Goal: Task Accomplishment & Management: Complete application form

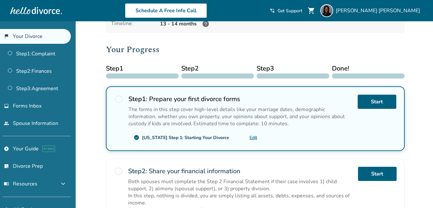
scroll to position [58, 0]
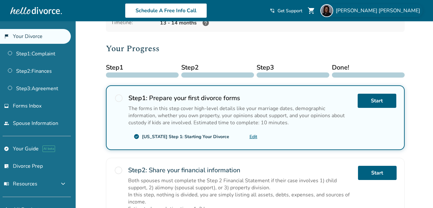
click at [388, 10] on span "[PERSON_NAME]" at bounding box center [379, 10] width 87 height 7
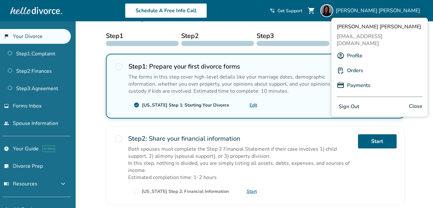
scroll to position [6, 0]
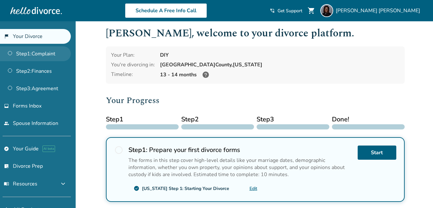
click at [41, 51] on link "Step 1 : Complaint" at bounding box center [35, 53] width 71 height 15
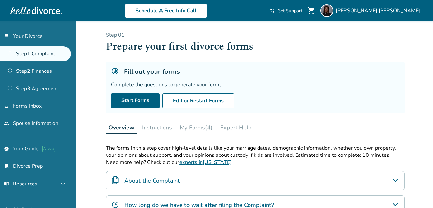
click at [152, 124] on button "Instructions" at bounding box center [156, 127] width 35 height 13
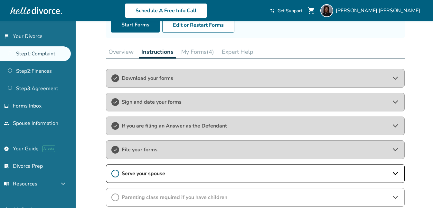
scroll to position [126, 0]
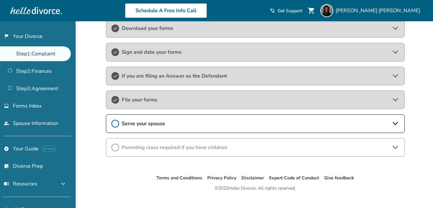
click at [398, 123] on icon at bounding box center [396, 124] width 8 height 8
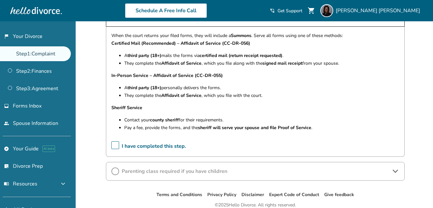
scroll to position [225, 0]
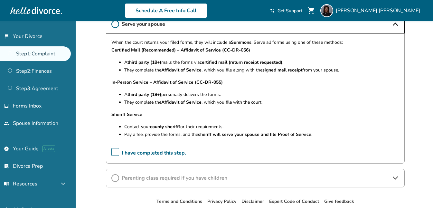
click at [114, 152] on span "I have completed this step." at bounding box center [148, 153] width 75 height 10
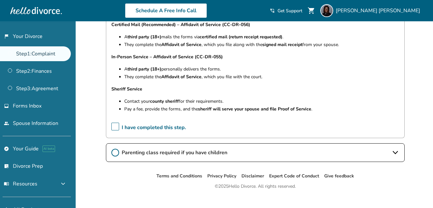
scroll to position [260, 0]
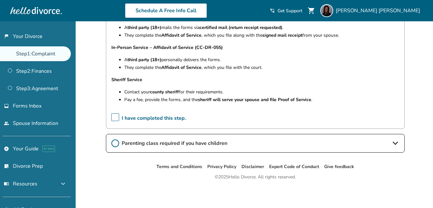
click at [193, 147] on span "Parenting class required if you have children" at bounding box center [255, 143] width 267 height 7
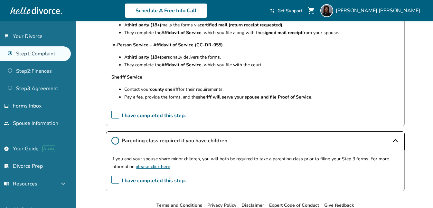
scroll to position [267, 0]
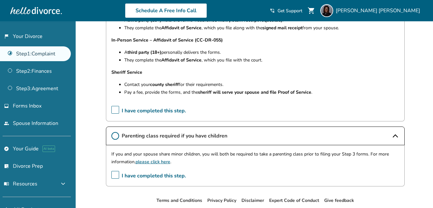
click at [115, 176] on span "I have completed this step." at bounding box center [148, 176] width 75 height 10
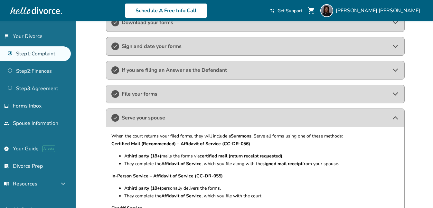
scroll to position [0, 0]
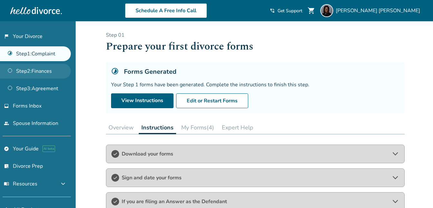
click at [37, 68] on link "Step 2 : Finances" at bounding box center [35, 71] width 71 height 15
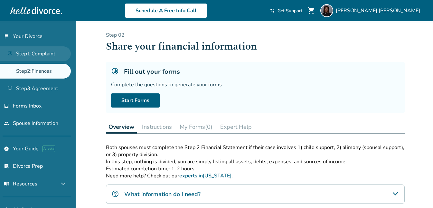
click at [51, 53] on link "Step 1 : Complaint" at bounding box center [35, 53] width 71 height 15
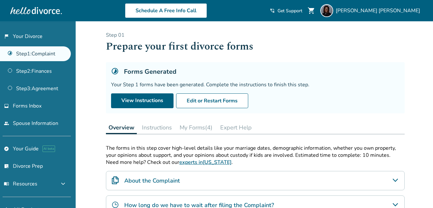
click at [162, 126] on button "Instructions" at bounding box center [156, 127] width 35 height 13
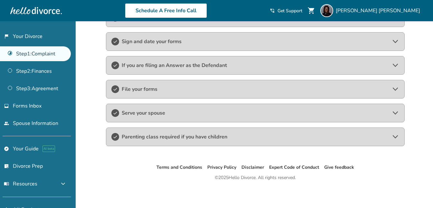
scroll to position [137, 0]
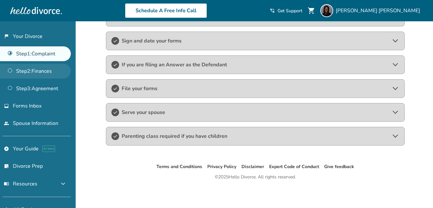
click at [44, 67] on link "Step 2 : Finances" at bounding box center [35, 71] width 71 height 15
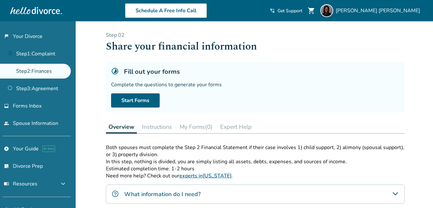
click at [44, 67] on link "Step 2 : Finances" at bounding box center [35, 71] width 71 height 15
click at [43, 52] on link "Step 1 : Complaint" at bounding box center [35, 53] width 71 height 15
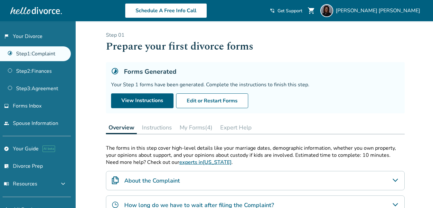
click at [43, 51] on link "Step 1 : Complaint" at bounding box center [35, 53] width 71 height 15
drag, startPoint x: 42, startPoint y: 72, endPoint x: 62, endPoint y: 75, distance: 20.2
click at [42, 72] on link "Step 2 : Finances" at bounding box center [35, 71] width 71 height 15
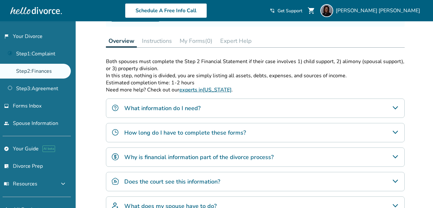
scroll to position [105, 0]
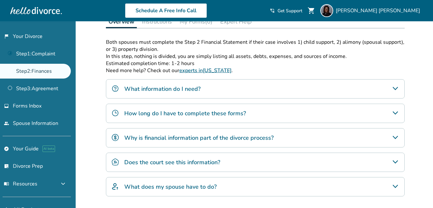
click at [166, 86] on h4 "What information do I need?" at bounding box center [162, 89] width 76 height 8
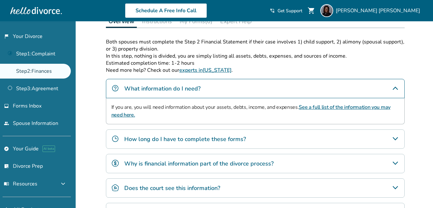
scroll to position [114, 0]
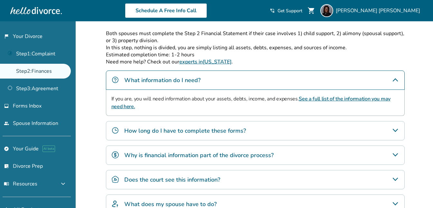
click at [170, 130] on h4 "How long do I have to complete these forms?" at bounding box center [185, 131] width 122 height 8
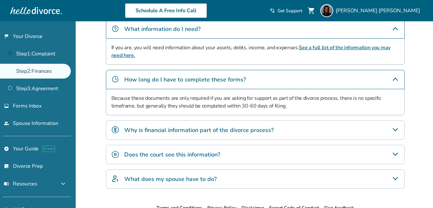
scroll to position [167, 0]
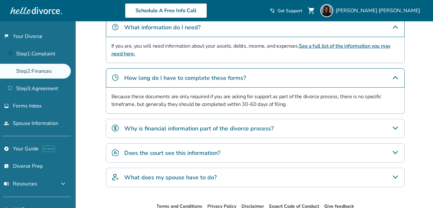
click at [230, 128] on h4 "Why is financial information part of the divorce process?" at bounding box center [198, 128] width 149 height 8
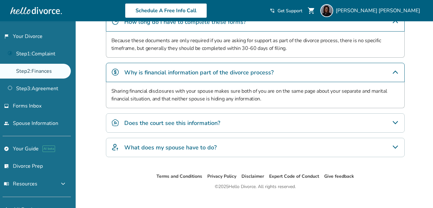
scroll to position [233, 0]
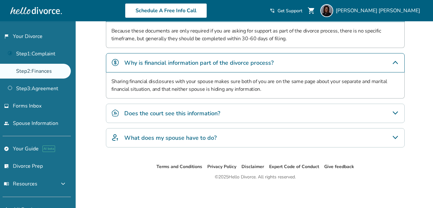
click at [160, 114] on h4 "Does the court see this information?" at bounding box center [172, 113] width 96 height 8
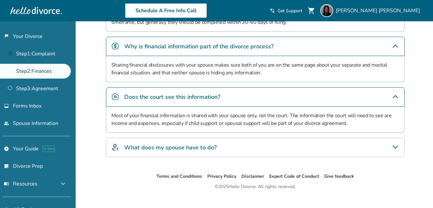
scroll to position [259, 0]
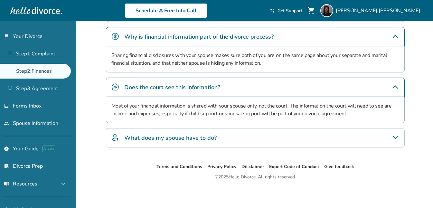
click at [177, 139] on h4 "What does my spouse have to do?" at bounding box center [170, 138] width 92 height 8
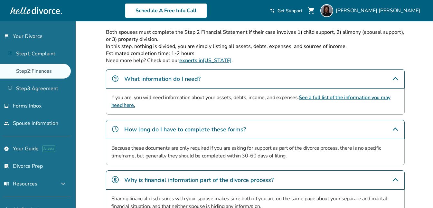
scroll to position [0, 0]
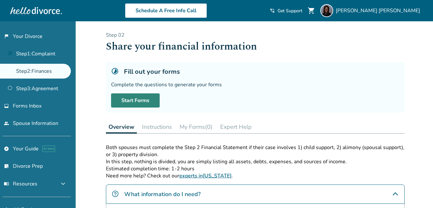
click at [146, 98] on link "Start Forms" at bounding box center [135, 100] width 49 height 14
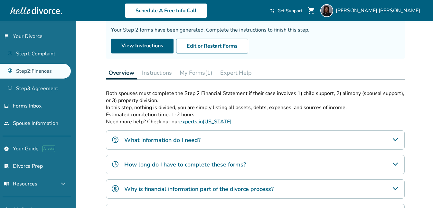
scroll to position [80, 0]
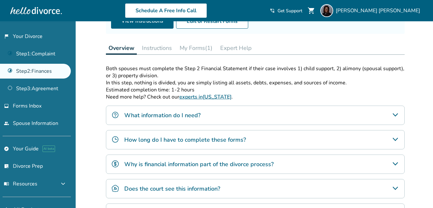
click at [196, 47] on button "My Forms (1)" at bounding box center [196, 48] width 38 height 13
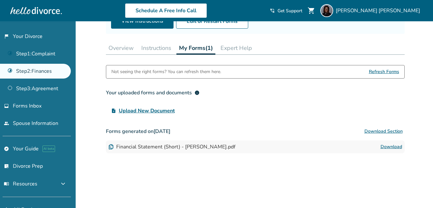
click at [397, 146] on link "Download" at bounding box center [392, 147] width 22 height 8
click at [45, 90] on link "Step 3 : Agreement" at bounding box center [35, 88] width 71 height 15
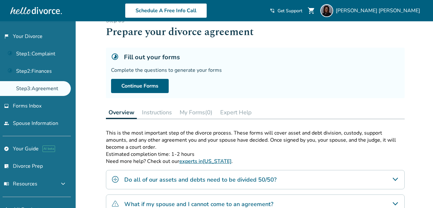
scroll to position [23, 0]
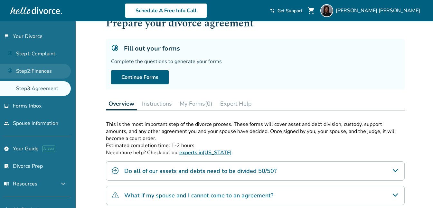
click at [45, 73] on link "Step 2 : Finances" at bounding box center [35, 71] width 71 height 15
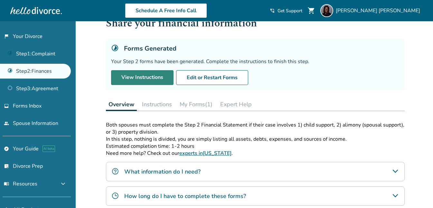
click at [146, 79] on link "View Instructions" at bounding box center [142, 77] width 62 height 15
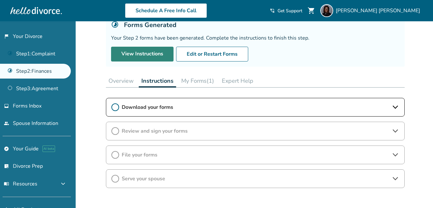
scroll to position [79, 0]
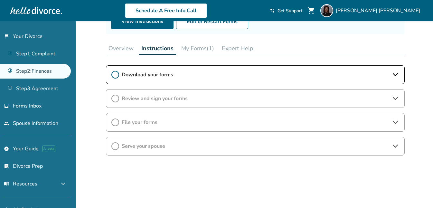
click at [142, 123] on span "File your forms" at bounding box center [255, 122] width 267 height 7
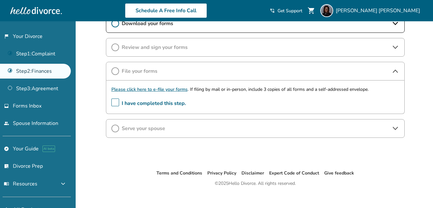
scroll to position [136, 0]
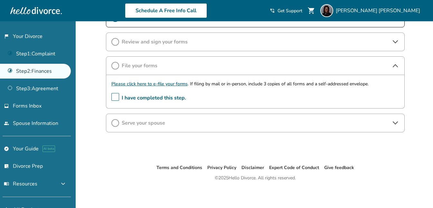
click at [161, 123] on span "Serve your spouse" at bounding box center [255, 122] width 267 height 7
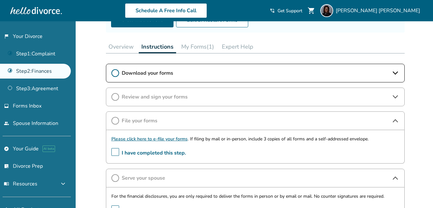
scroll to position [43, 0]
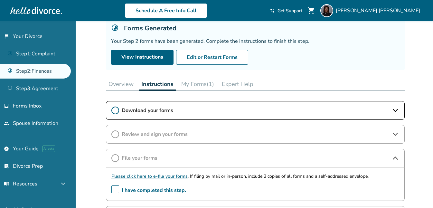
click at [197, 88] on button "My Forms (1)" at bounding box center [198, 84] width 38 height 13
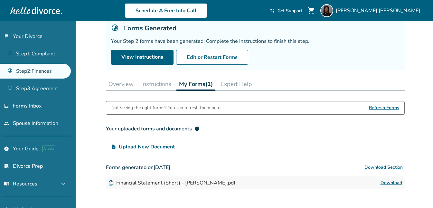
scroll to position [45, 0]
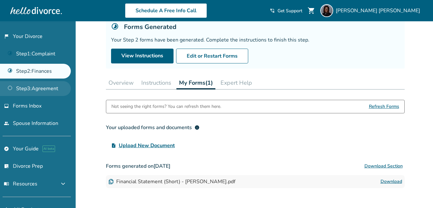
click at [25, 88] on link "Step 3 : Agreement" at bounding box center [35, 88] width 71 height 15
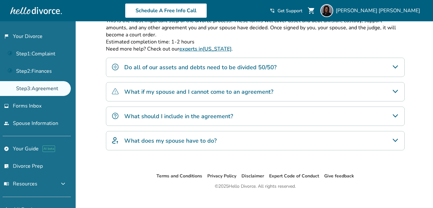
scroll to position [126, 0]
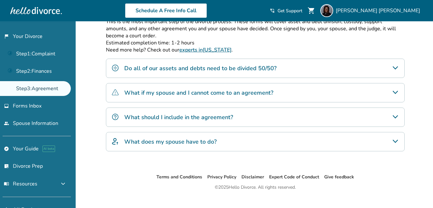
click at [152, 69] on h4 "Do all of our assets and debts need to be divided 50/50?" at bounding box center [200, 68] width 152 height 8
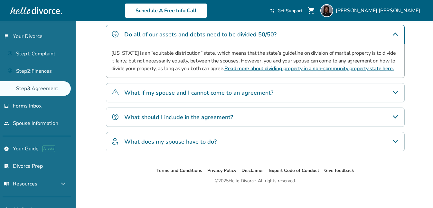
scroll to position [164, 0]
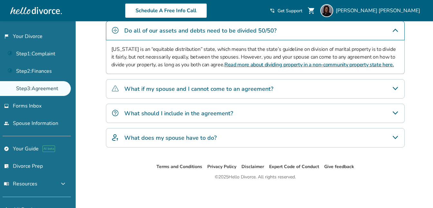
click at [157, 116] on h4 "What should I include in the agreement?" at bounding box center [178, 113] width 109 height 8
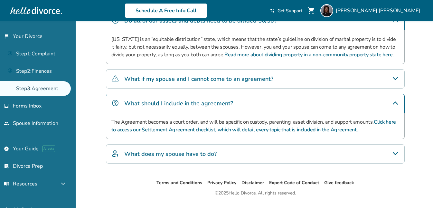
scroll to position [190, 0]
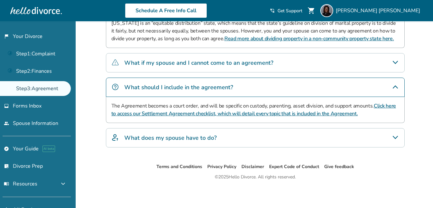
click at [164, 142] on div "What does my spouse have to do?" at bounding box center [255, 137] width 299 height 19
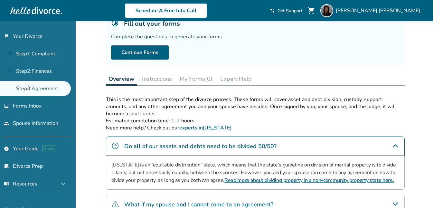
scroll to position [0, 0]
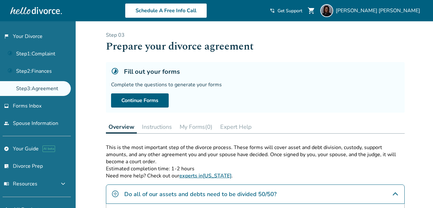
click at [43, 98] on ul "flag_2 Your Divorce Step 1 : Complaint Step 2 : Finances Step 3 : Agreement inb…" at bounding box center [35, 80] width 71 height 102
click at [46, 106] on link "inbox Forms Inbox" at bounding box center [35, 106] width 71 height 15
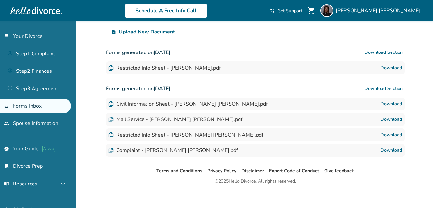
scroll to position [88, 0]
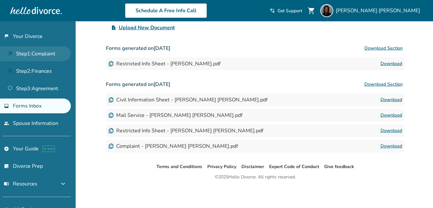
click at [43, 58] on link "Step 1 : Complaint" at bounding box center [35, 53] width 71 height 15
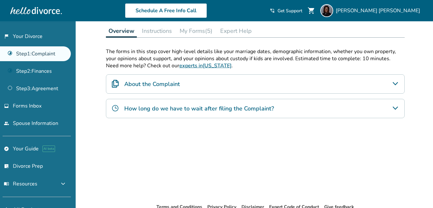
scroll to position [113, 0]
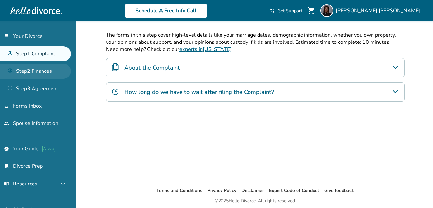
click at [36, 67] on link "Step 2 : Finances" at bounding box center [35, 71] width 71 height 15
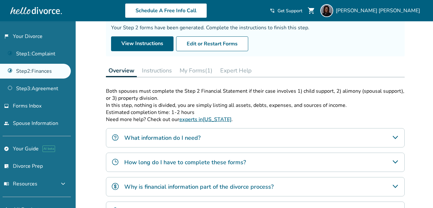
scroll to position [58, 0]
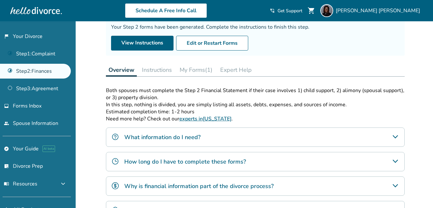
click at [156, 69] on button "Instructions" at bounding box center [156, 69] width 35 height 13
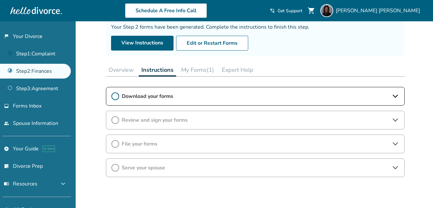
click at [141, 96] on span "Download your forms" at bounding box center [255, 96] width 267 height 7
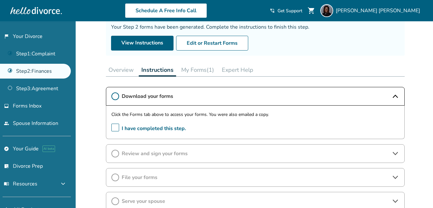
click at [115, 127] on span "I have completed this step." at bounding box center [148, 129] width 75 height 10
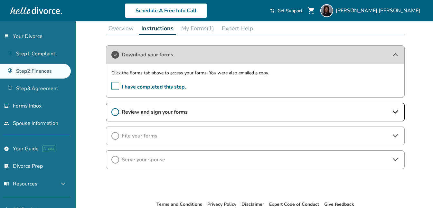
scroll to position [131, 0]
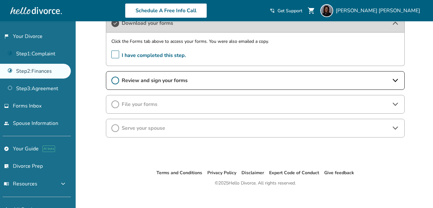
click at [161, 81] on span "Review and sign your forms" at bounding box center [255, 80] width 267 height 7
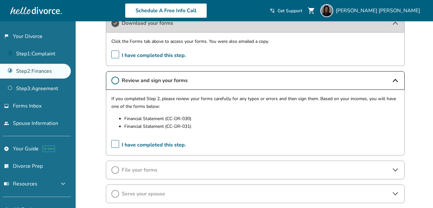
click at [113, 141] on span "I have completed this step." at bounding box center [148, 145] width 75 height 10
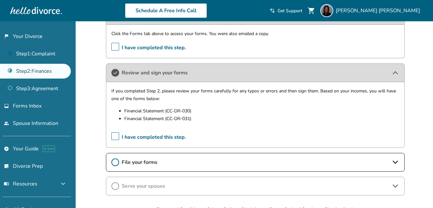
scroll to position [181, 0]
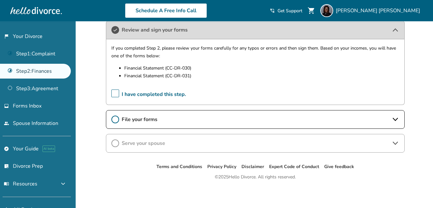
click at [149, 120] on span "File your forms" at bounding box center [255, 119] width 267 height 7
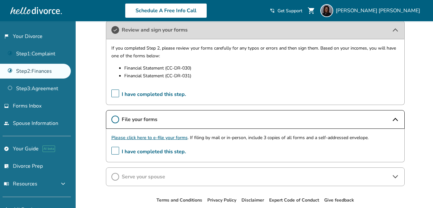
click at [195, 173] on span "Serve your spouse" at bounding box center [255, 176] width 267 height 7
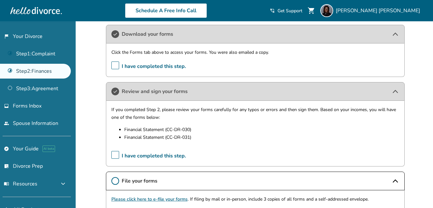
scroll to position [248, 0]
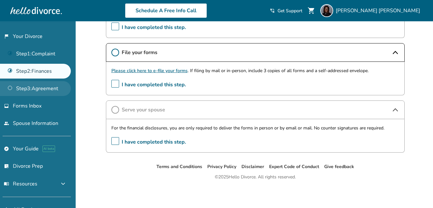
click at [39, 89] on link "Step 3 : Agreement" at bounding box center [35, 88] width 71 height 15
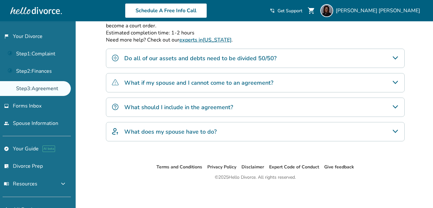
scroll to position [136, 0]
click at [29, 105] on span "Forms Inbox" at bounding box center [27, 105] width 29 height 7
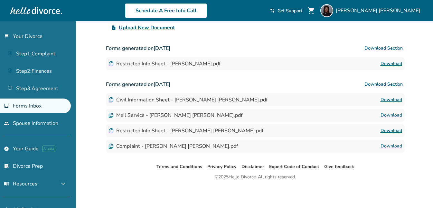
scroll to position [88, 0]
click at [47, 127] on link "people Spouse Information" at bounding box center [35, 123] width 71 height 15
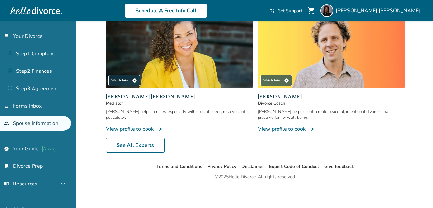
scroll to position [288, 0]
click at [29, 108] on span "Forms Inbox" at bounding box center [27, 105] width 29 height 7
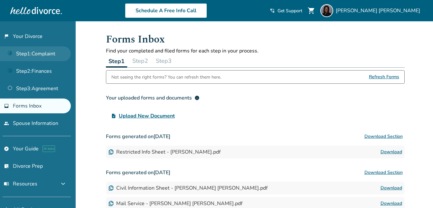
click at [38, 50] on link "Step 1 : Complaint" at bounding box center [35, 53] width 71 height 15
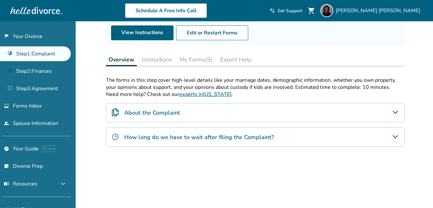
scroll to position [73, 0]
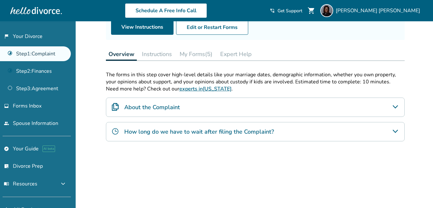
click at [209, 129] on h4 "How long do we have to wait after filing the Complaint?" at bounding box center [199, 132] width 150 height 8
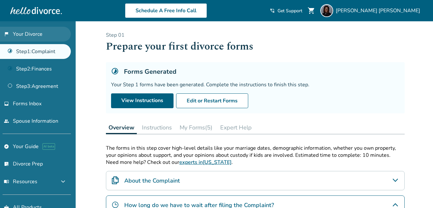
scroll to position [0, 0]
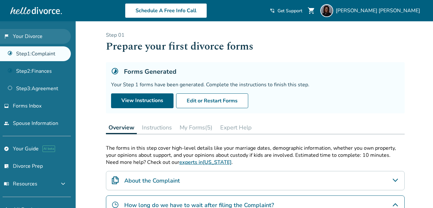
drag, startPoint x: 23, startPoint y: 36, endPoint x: 30, endPoint y: 35, distance: 6.8
click at [23, 36] on link "flag_2 Your Divorce" at bounding box center [35, 36] width 71 height 15
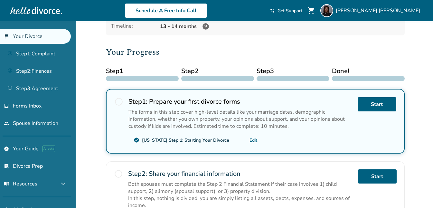
scroll to position [67, 0]
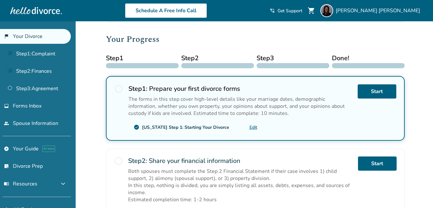
click at [120, 88] on span "radio_button_unchecked" at bounding box center [118, 88] width 9 height 9
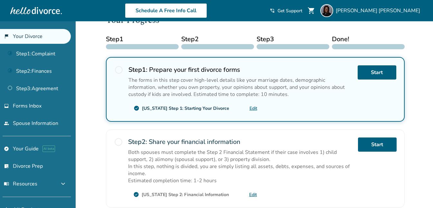
scroll to position [0, 0]
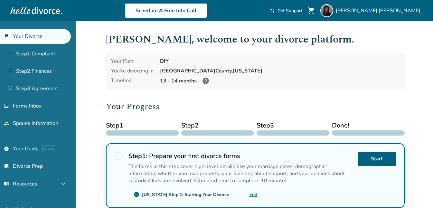
click at [207, 80] on icon at bounding box center [206, 81] width 6 height 6
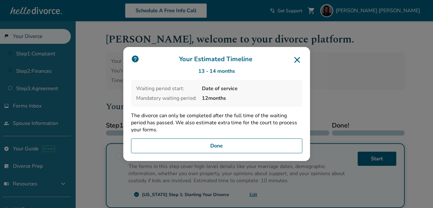
click at [221, 144] on button "Done" at bounding box center [216, 145] width 171 height 15
